Goal: Task Accomplishment & Management: Manage account settings

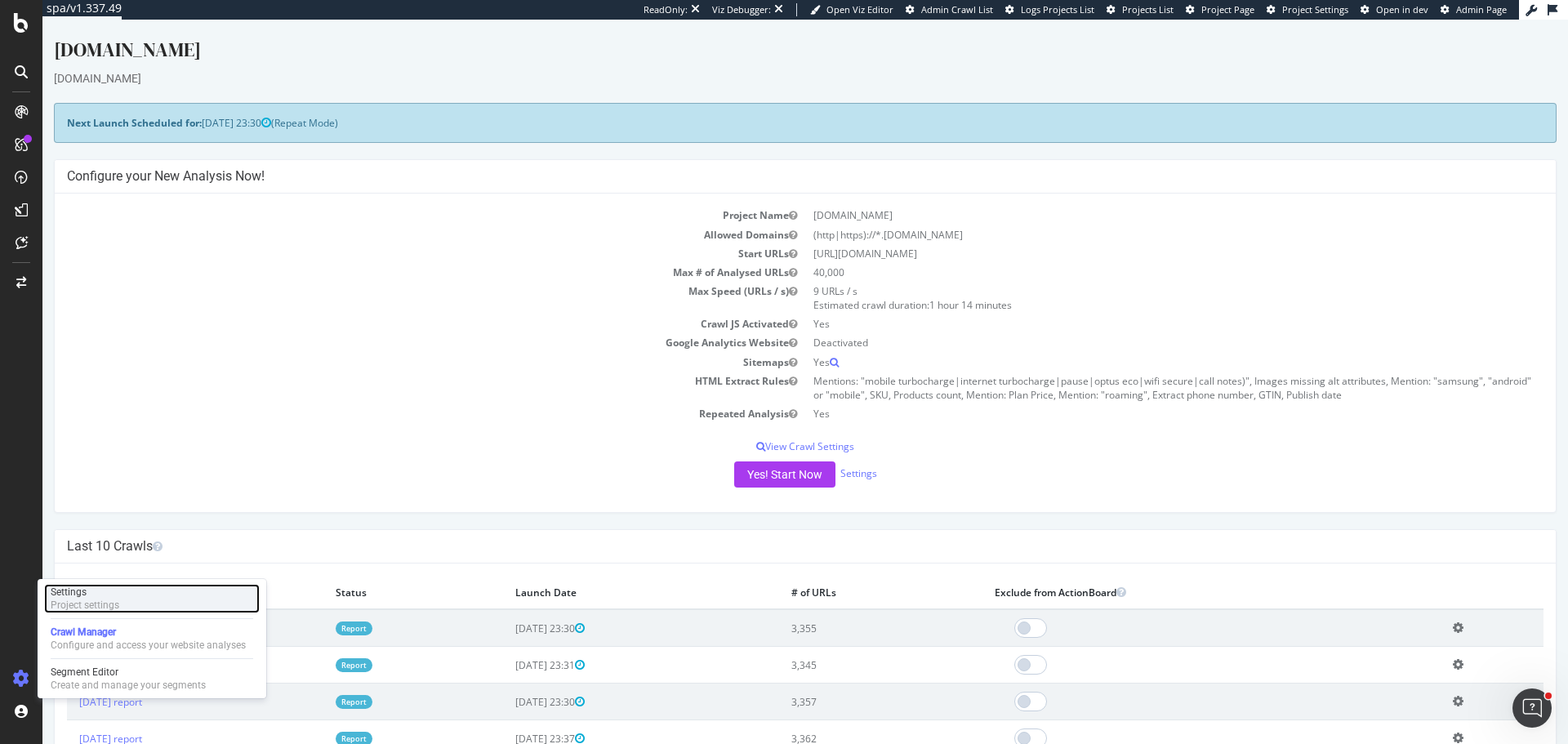
click at [91, 596] on div "Settings" at bounding box center [85, 591] width 68 height 13
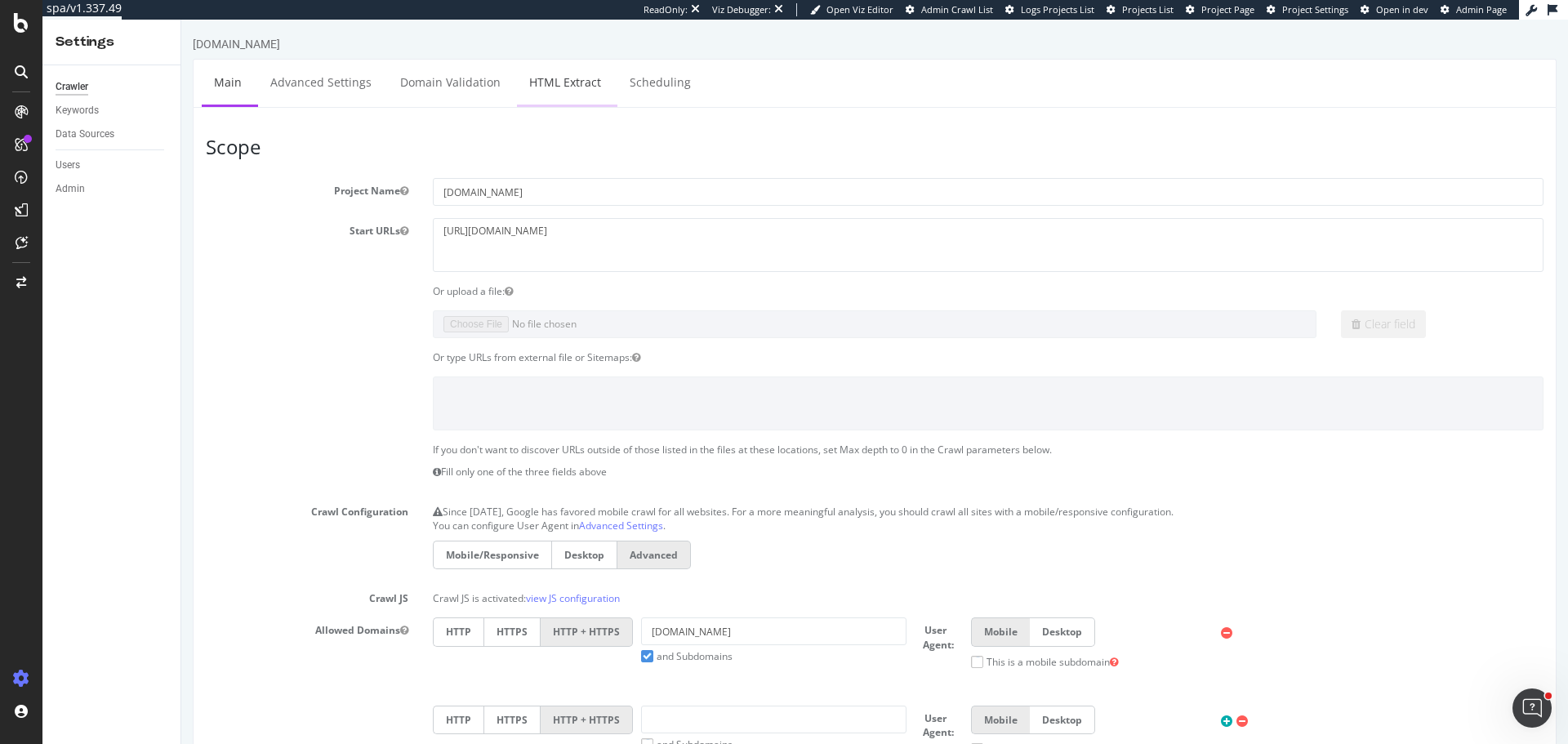
click at [585, 80] on link "HTML Extract" at bounding box center [565, 81] width 96 height 45
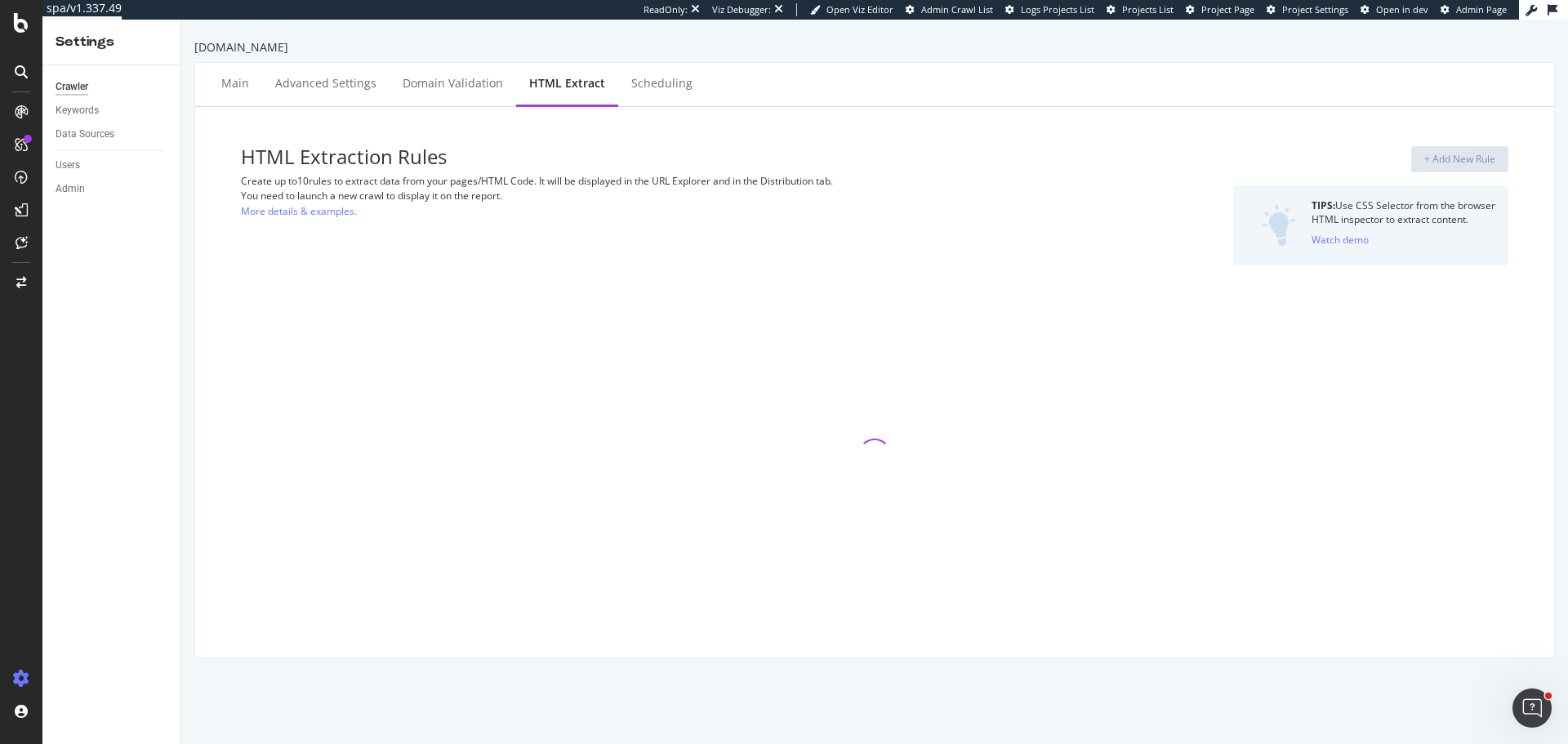
select select "count"
select select "exist"
select select "count"
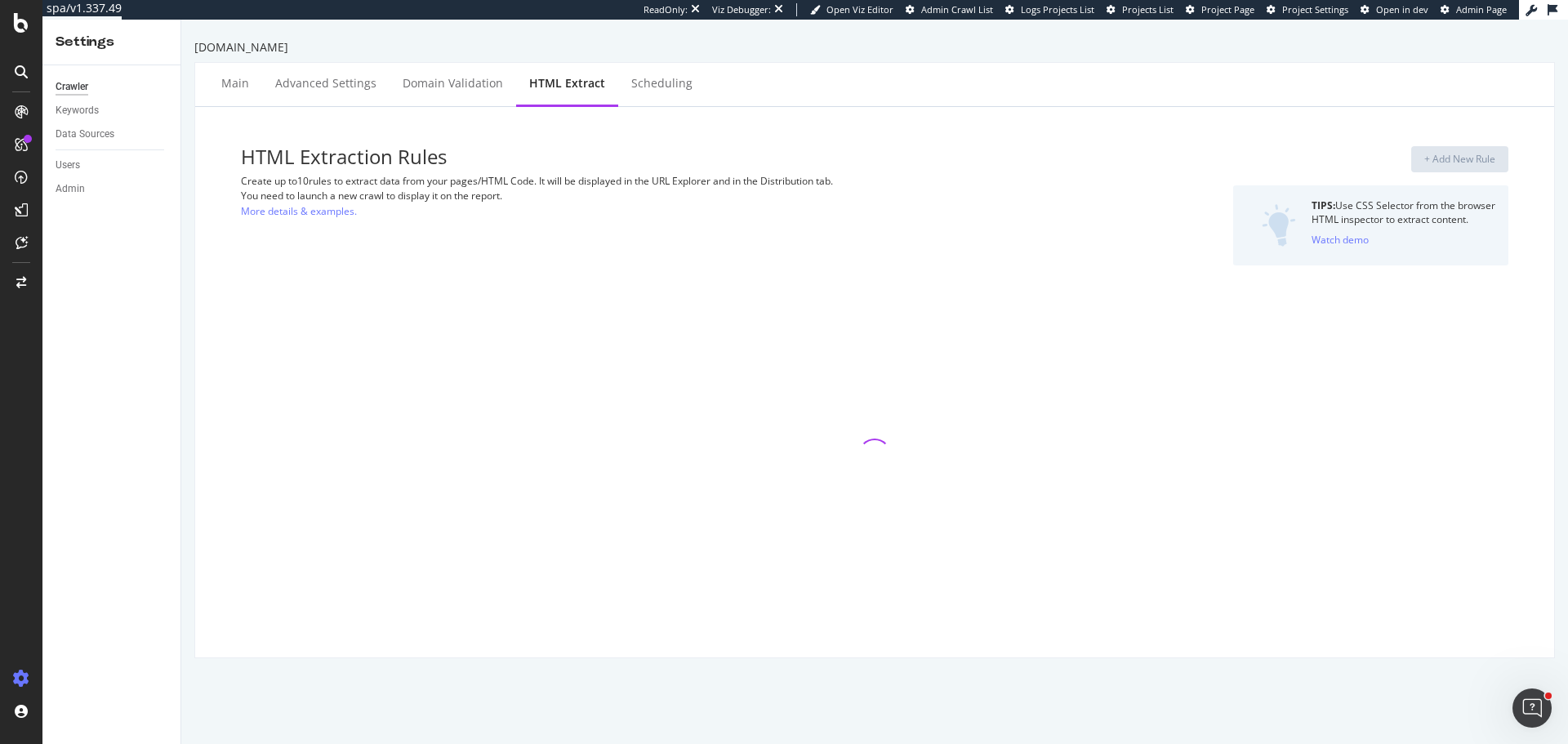
select select "count"
select select "list"
select select "i"
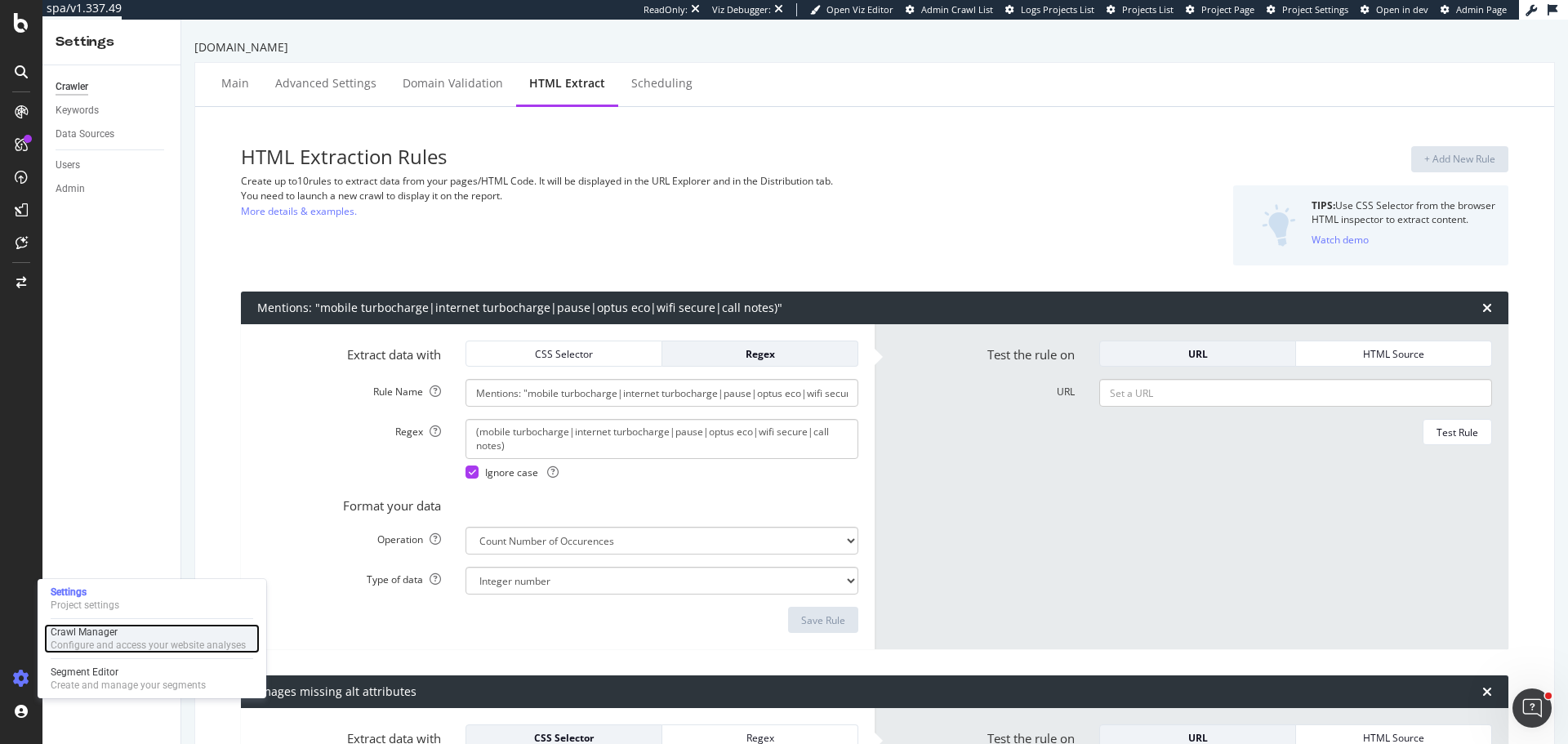
click at [92, 646] on div "Configure and access your website analyses" at bounding box center [148, 645] width 195 height 13
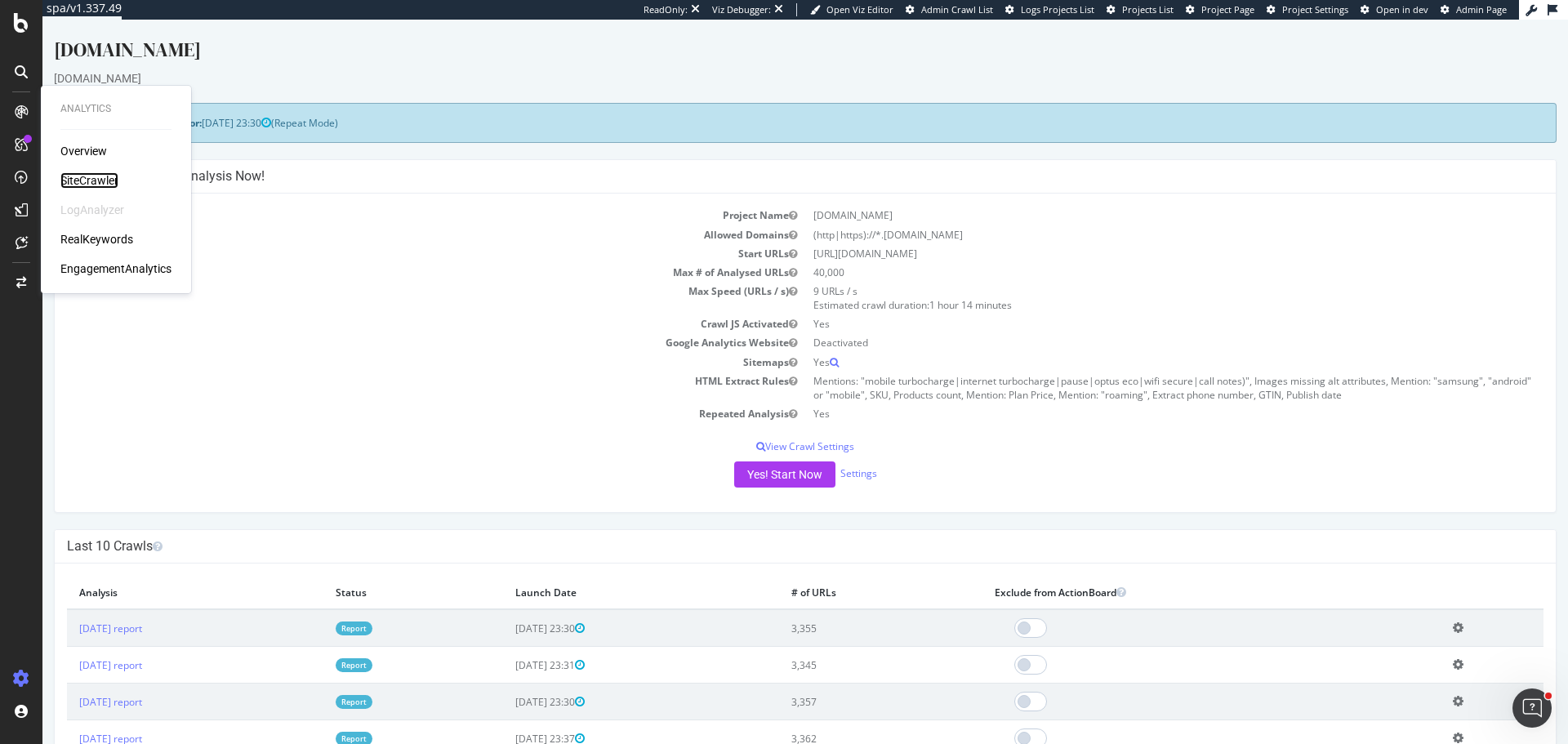
click at [88, 180] on div "SiteCrawler" at bounding box center [89, 180] width 58 height 17
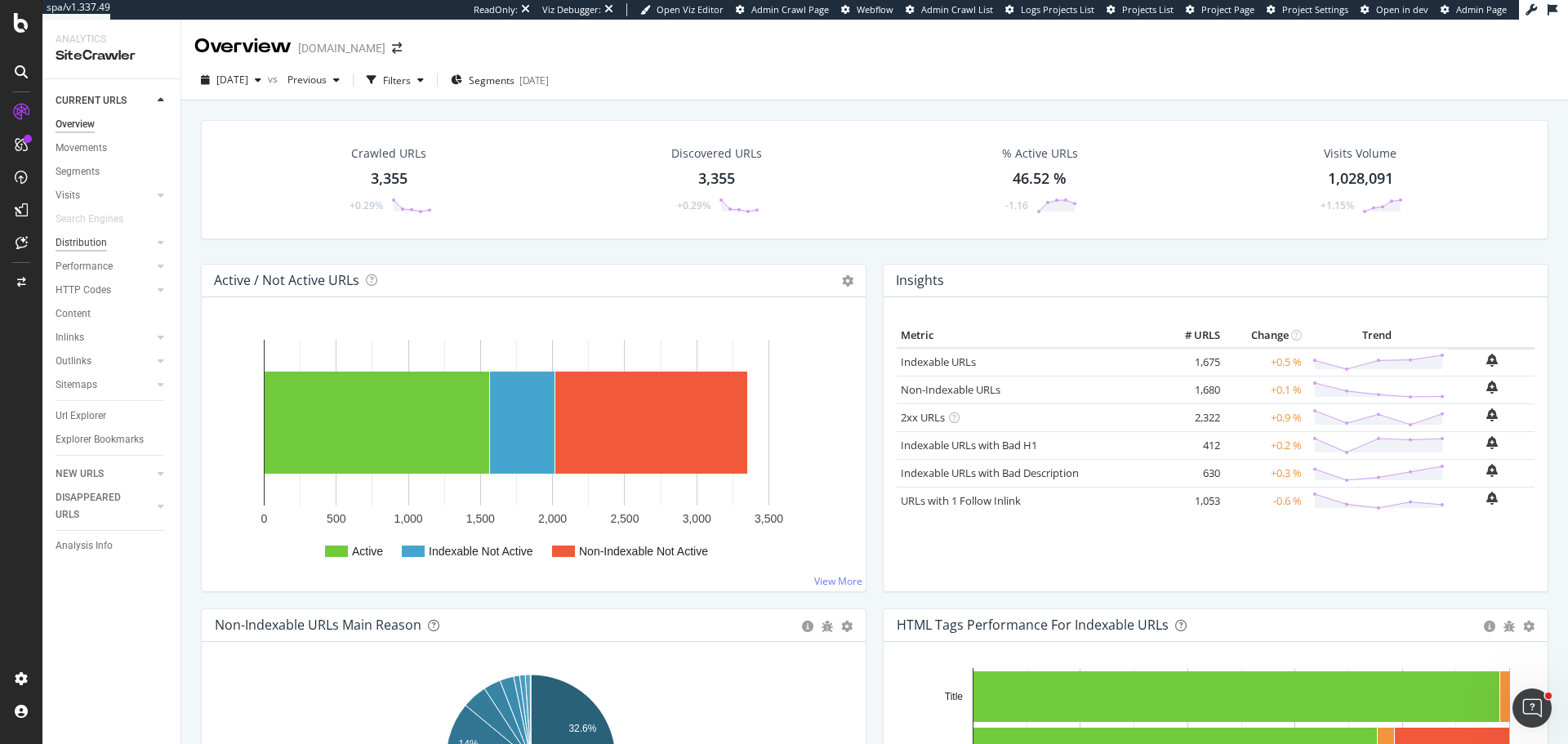
click at [81, 251] on div "Distribution" at bounding box center [81, 242] width 52 height 18
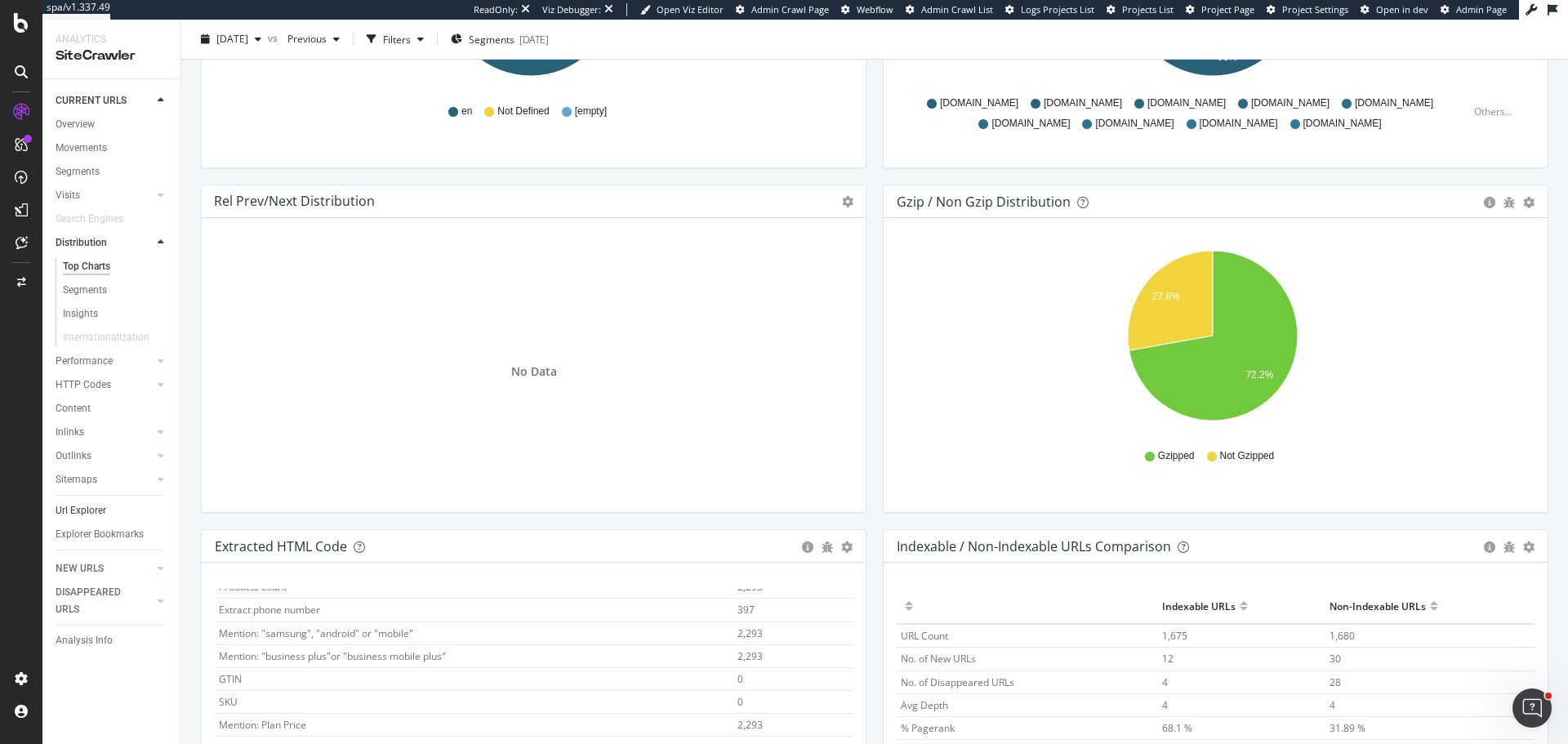
scroll to position [2309, 0]
